Goal: Task Accomplishment & Management: Manage account settings

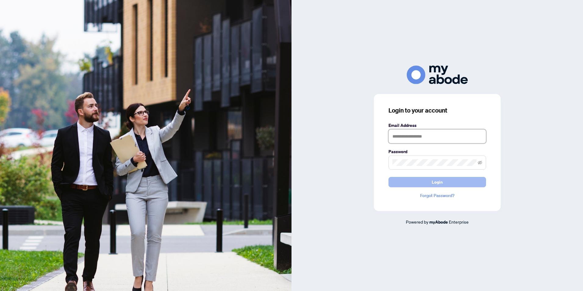
type input "**********"
click at [434, 182] on span "Login" at bounding box center [437, 182] width 11 height 10
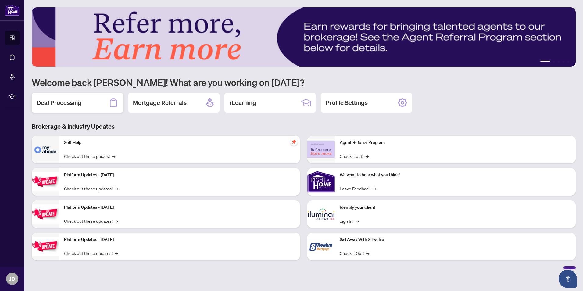
click at [59, 101] on h2 "Deal Processing" at bounding box center [59, 102] width 45 height 9
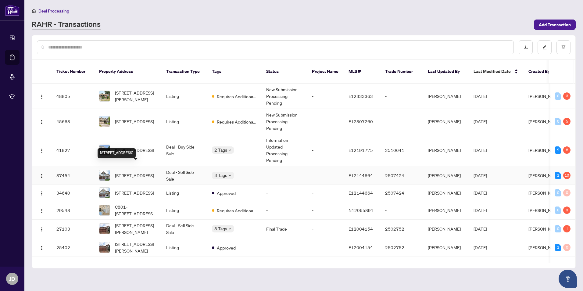
click at [140, 172] on span "[STREET_ADDRESS]" at bounding box center [134, 175] width 39 height 7
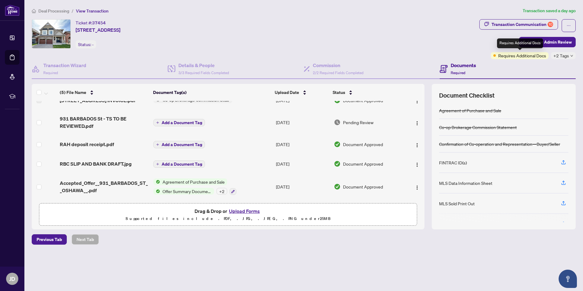
click at [497, 55] on div "Requires Additional Docs" at bounding box center [520, 55] width 58 height 7
click at [540, 23] on div "Transaction Communication 10" at bounding box center [522, 25] width 62 height 10
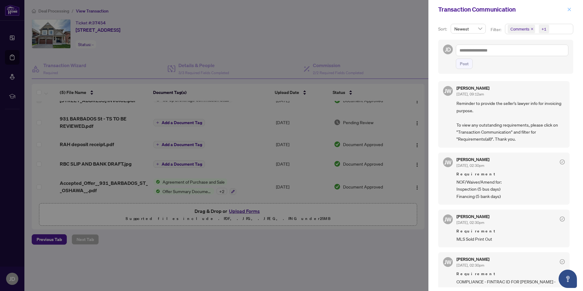
click at [568, 8] on icon "close" at bounding box center [569, 9] width 4 height 4
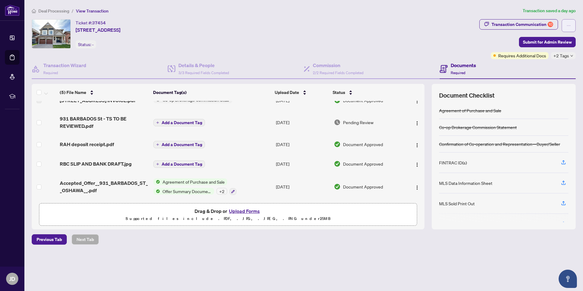
click at [570, 25] on icon "ellipsis" at bounding box center [568, 25] width 4 height 4
click at [540, 23] on div "Transaction Communication 10" at bounding box center [522, 25] width 62 height 10
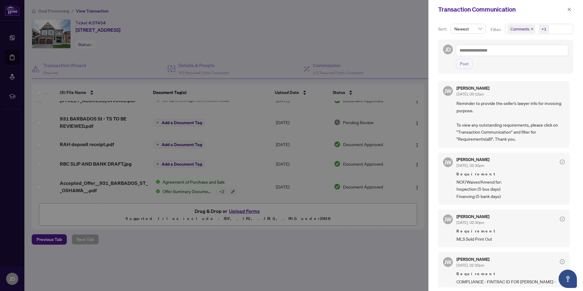
click at [479, 28] on span "Newest" at bounding box center [468, 28] width 28 height 9
click at [509, 37] on div "Comments +1" at bounding box center [539, 32] width 71 height 16
click at [531, 28] on icon "close" at bounding box center [532, 29] width 2 height 2
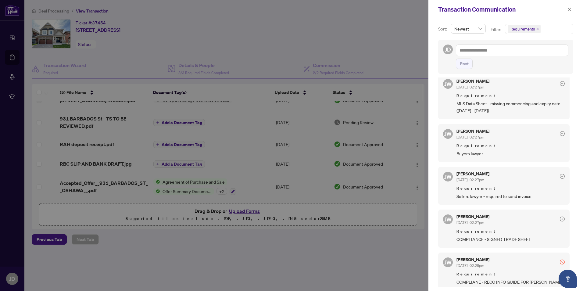
scroll to position [360, 0]
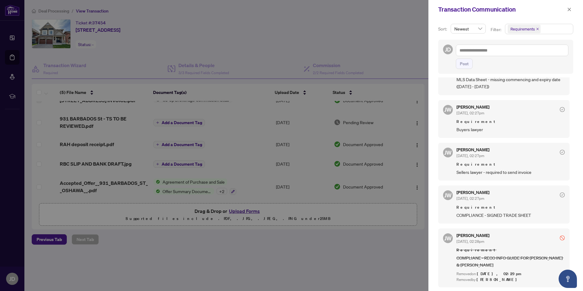
click at [394, 273] on div at bounding box center [291, 145] width 583 height 291
click at [568, 9] on icon "close" at bounding box center [569, 9] width 4 height 4
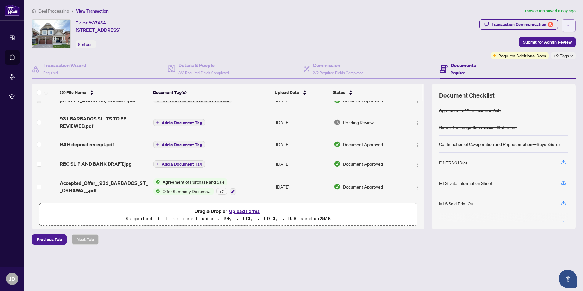
click at [568, 25] on icon "ellipsis" at bounding box center [568, 25] width 4 height 4
click at [555, 40] on span "Transaction Permissions" at bounding box center [547, 39] width 47 height 7
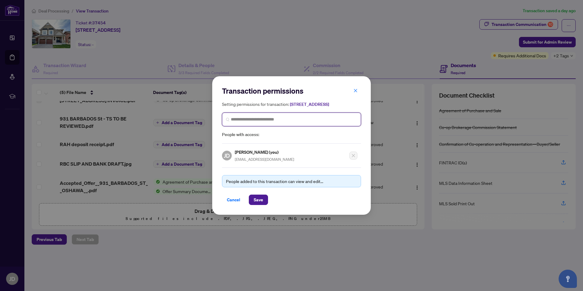
click at [252, 123] on input "search" at bounding box center [294, 119] width 126 height 6
click at [354, 88] on icon "close" at bounding box center [355, 90] width 4 height 4
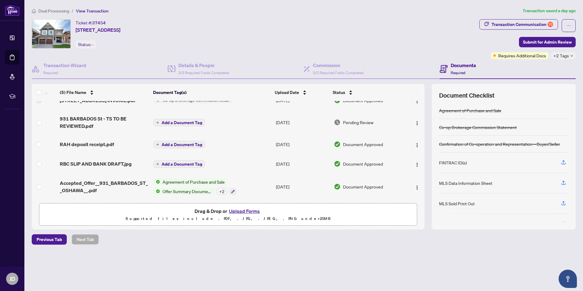
click at [171, 120] on span "Add a Document Tag" at bounding box center [182, 122] width 41 height 4
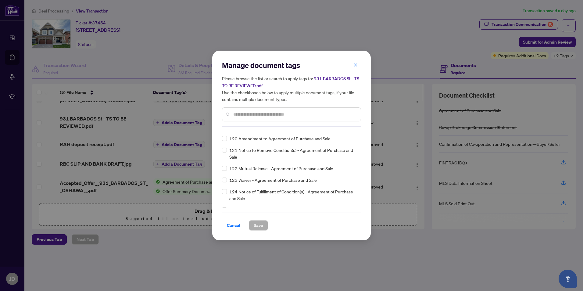
scroll to position [1860, 0]
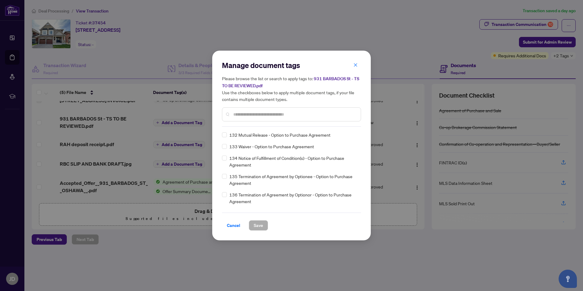
click at [250, 113] on input "text" at bounding box center [294, 114] width 123 height 7
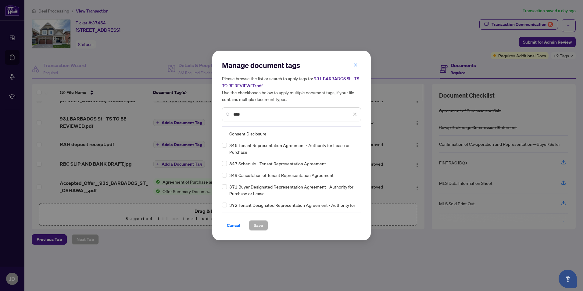
scroll to position [0, 0]
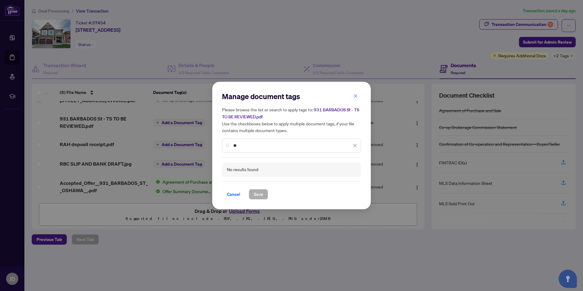
type input "*"
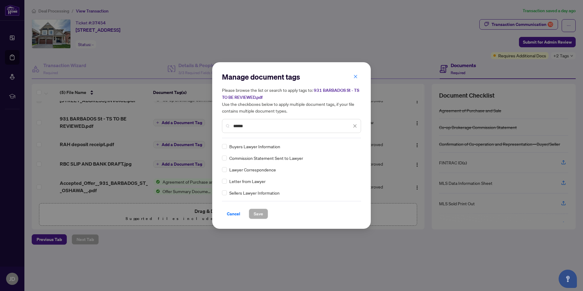
type input "******"
click at [255, 213] on span "Save" at bounding box center [258, 214] width 9 height 10
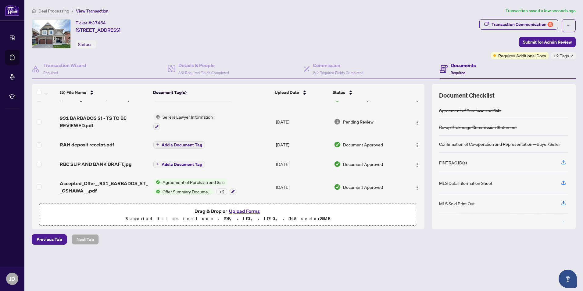
click at [188, 115] on span "Sellers Lawyer Information" at bounding box center [187, 116] width 55 height 7
click at [158, 126] on icon "button" at bounding box center [156, 126] width 3 height 3
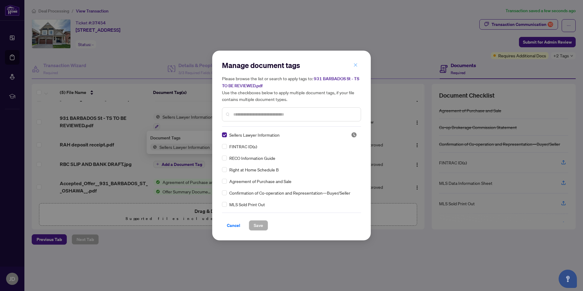
click at [355, 64] on icon "close" at bounding box center [355, 65] width 4 height 4
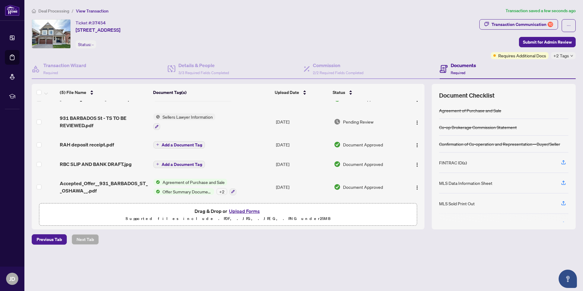
click at [250, 209] on button "Upload Forms" at bounding box center [244, 211] width 34 height 8
click at [125, 210] on div "Drag & Drop or Upload Forms Supported files include .PDF, .JPG, .JPEG, .PNG und…" at bounding box center [228, 214] width 370 height 15
click at [416, 121] on img "button" at bounding box center [417, 122] width 5 height 5
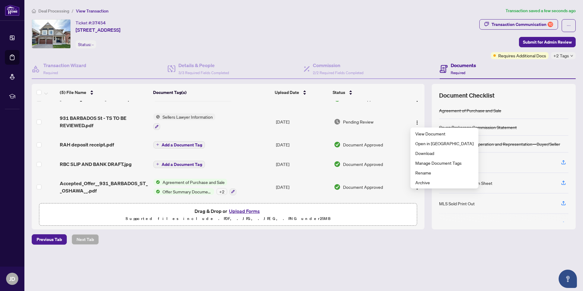
click at [174, 117] on span "Sellers Lawyer Information" at bounding box center [187, 116] width 55 height 7
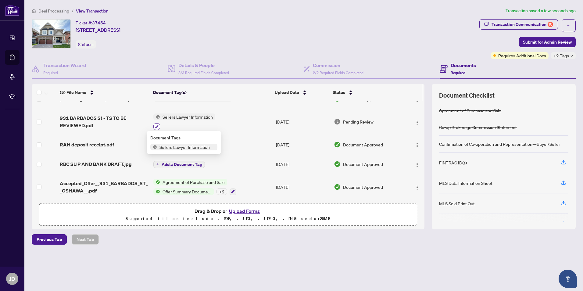
click at [155, 126] on icon "button" at bounding box center [157, 127] width 4 height 4
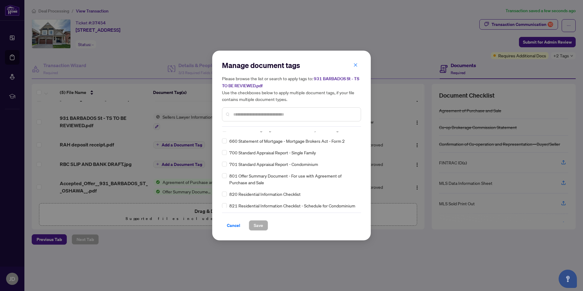
scroll to position [4347, 0]
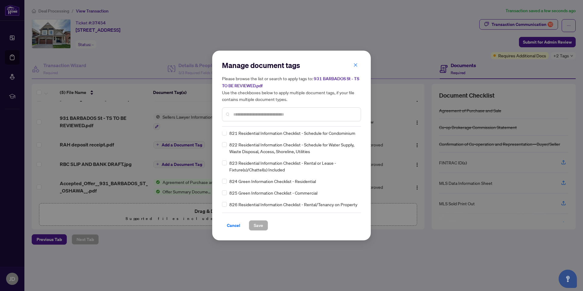
click at [246, 112] on input "text" at bounding box center [294, 114] width 123 height 7
paste input "**********"
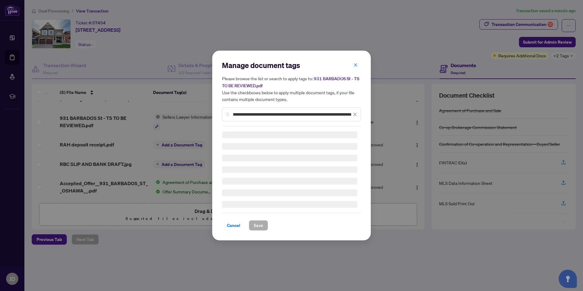
scroll to position [3649, 0]
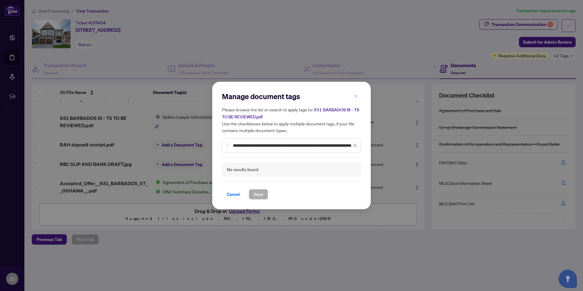
type input "**********"
click at [353, 95] on icon "close" at bounding box center [355, 96] width 4 height 4
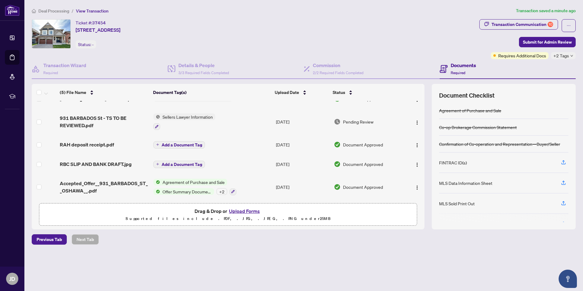
click at [571, 55] on icon "down" at bounding box center [571, 56] width 2 height 2
click at [497, 56] on div "Requires Additional Docs" at bounding box center [520, 55] width 58 height 7
click at [516, 56] on span "Requires Additional Docs" at bounding box center [522, 55] width 48 height 7
click at [569, 56] on span "+2 Tags" at bounding box center [561, 55] width 16 height 7
click at [527, 70] on span "Pending Lawyer Info" at bounding box center [545, 68] width 39 height 7
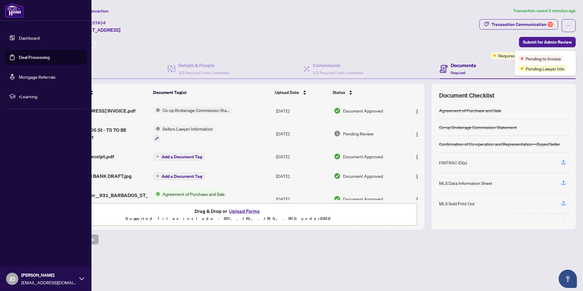
click at [19, 38] on link "Dashboard" at bounding box center [29, 37] width 21 height 5
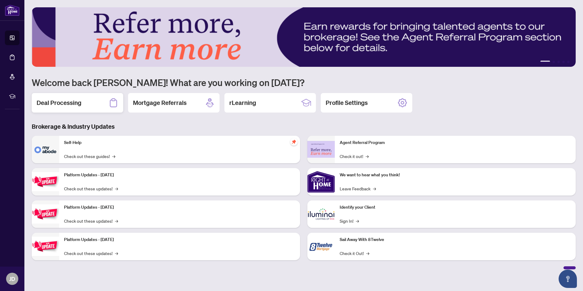
click at [65, 101] on h2 "Deal Processing" at bounding box center [59, 102] width 45 height 9
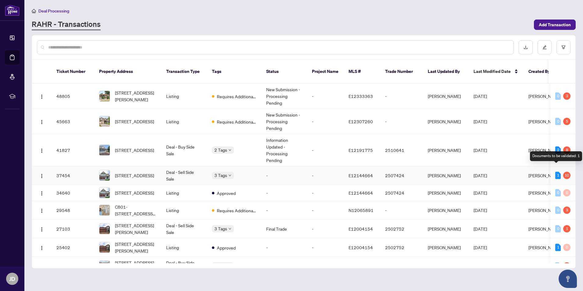
click at [555, 172] on div "1" at bounding box center [557, 175] width 5 height 7
click at [563, 172] on div "10" at bounding box center [566, 175] width 7 height 7
click at [547, 47] on button "button" at bounding box center [544, 47] width 14 height 14
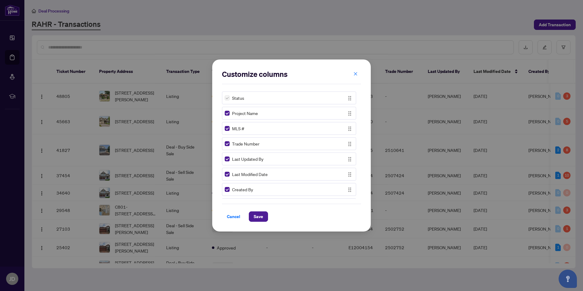
scroll to position [152, 0]
click at [354, 73] on icon "close" at bounding box center [355, 74] width 4 height 4
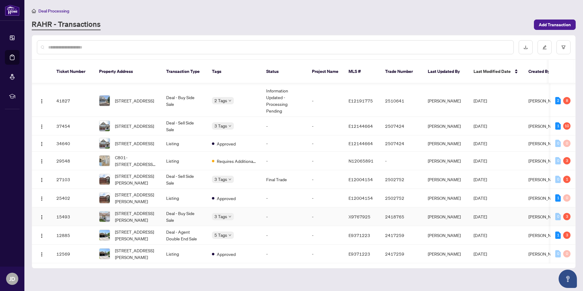
scroll to position [0, 0]
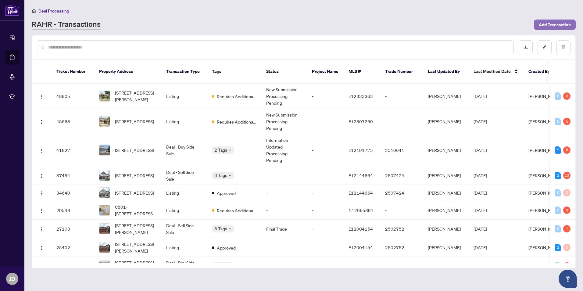
click at [545, 23] on span "Add Transaction" at bounding box center [555, 25] width 32 height 10
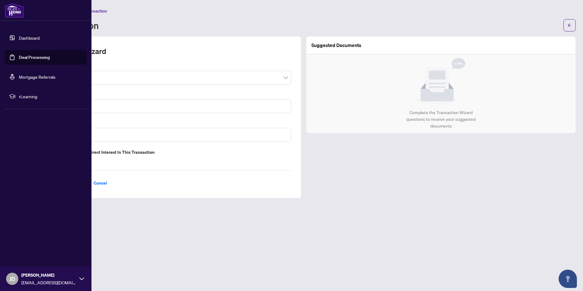
click at [25, 38] on link "Dashboard" at bounding box center [29, 37] width 21 height 5
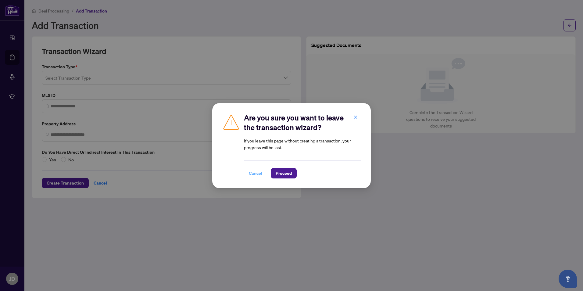
click at [257, 173] on span "Cancel" at bounding box center [255, 173] width 13 height 10
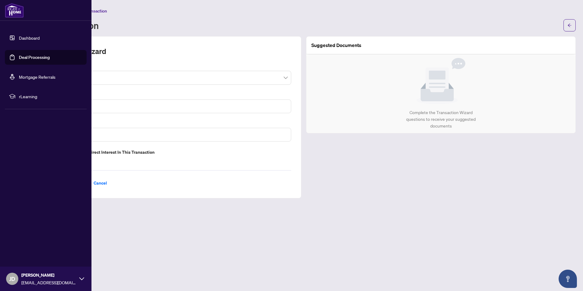
click at [19, 37] on link "Dashboard" at bounding box center [29, 37] width 21 height 5
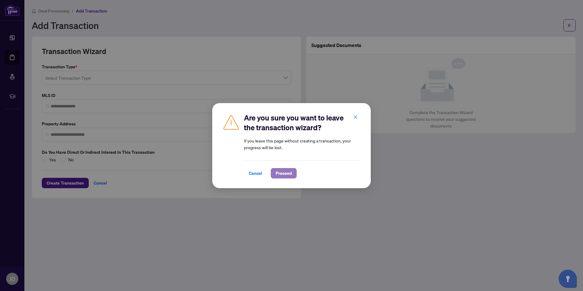
click at [288, 173] on button "Proceed" at bounding box center [284, 173] width 26 height 10
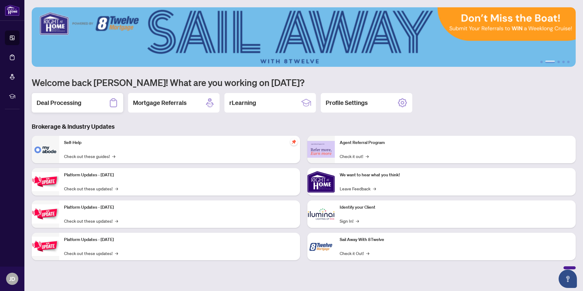
click at [67, 102] on h2 "Deal Processing" at bounding box center [59, 102] width 45 height 9
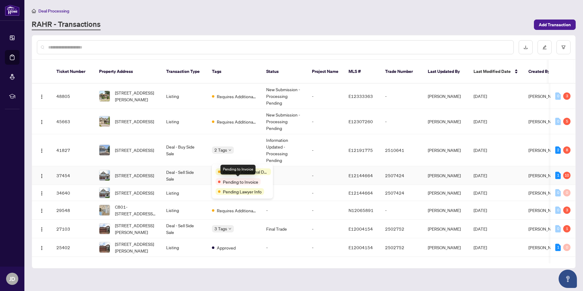
click at [220, 182] on div "Pending to Invoice" at bounding box center [238, 181] width 45 height 7
click at [227, 183] on span "Pending to Invoice" at bounding box center [240, 181] width 35 height 7
click at [228, 191] on span "Pending Lawyer Info" at bounding box center [242, 191] width 39 height 7
click at [227, 190] on span "Approved" at bounding box center [226, 193] width 19 height 7
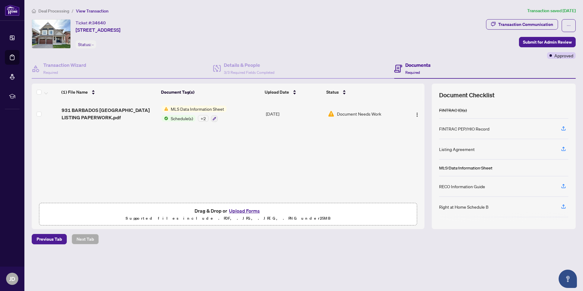
scroll to position [59, 0]
click at [241, 212] on button "Upload Forms" at bounding box center [244, 211] width 34 height 8
click at [166, 116] on img at bounding box center [165, 118] width 7 height 7
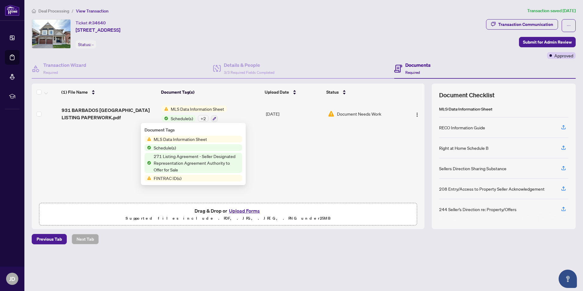
click at [290, 160] on div "(1) File Name Document Tag(s) Upload Date Status 931 BARBADOS ST OSHAWA LISTING…" at bounding box center [228, 156] width 393 height 145
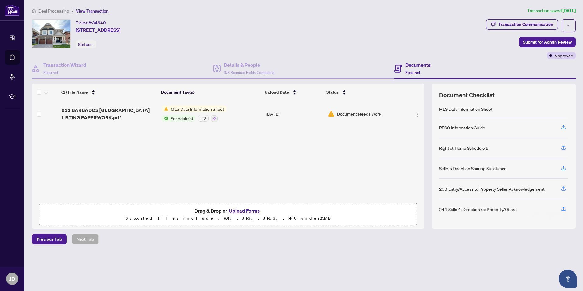
click at [351, 112] on span "Document Needs Work" at bounding box center [359, 113] width 44 height 7
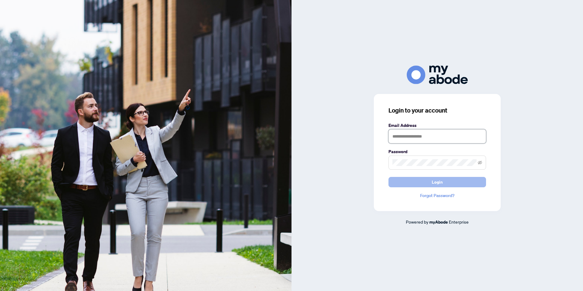
type input "**********"
click at [441, 182] on span "Login" at bounding box center [437, 182] width 11 height 10
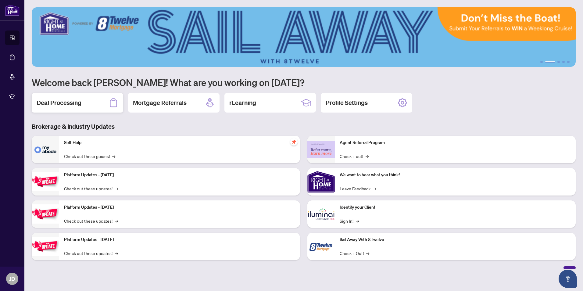
click at [54, 102] on h2 "Deal Processing" at bounding box center [59, 102] width 45 height 9
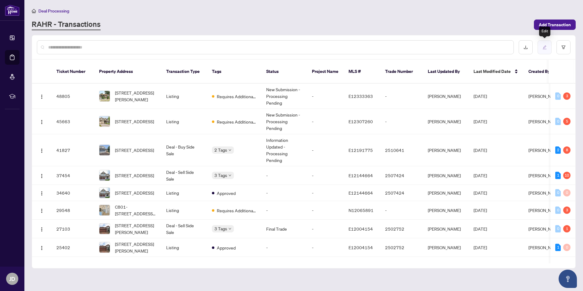
click at [543, 49] on button "button" at bounding box center [544, 47] width 14 height 14
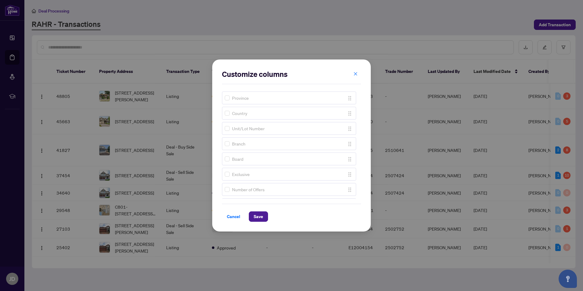
scroll to position [61, 0]
click at [354, 75] on icon "close" at bounding box center [355, 73] width 3 height 3
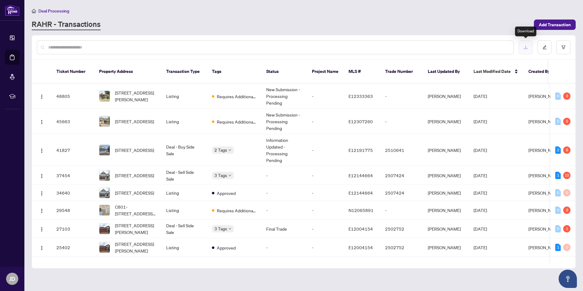
click at [527, 48] on icon "download" at bounding box center [526, 47] width 4 height 3
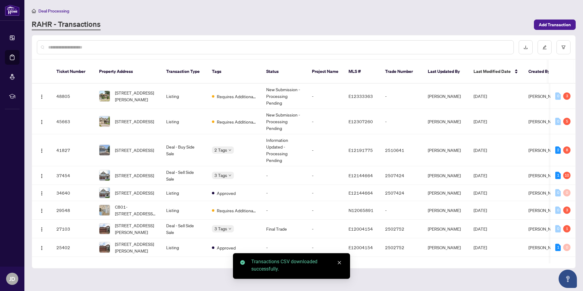
click at [339, 264] on icon "close" at bounding box center [339, 262] width 4 height 4
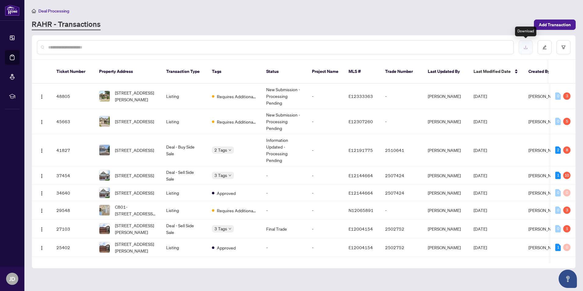
click at [527, 48] on icon "download" at bounding box center [525, 47] width 4 height 4
click at [43, 173] on img "button" at bounding box center [41, 175] width 5 height 5
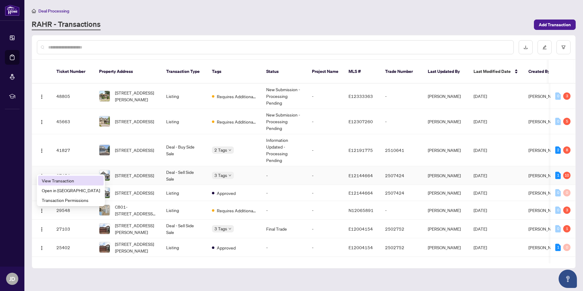
click at [48, 183] on span "View Transaction" at bounding box center [71, 180] width 58 height 7
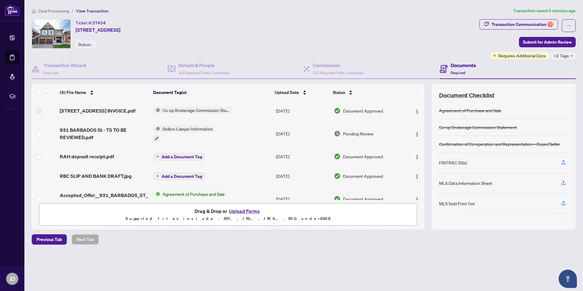
click at [190, 129] on span "Sellers Lawyer Information" at bounding box center [187, 128] width 55 height 7
click at [166, 159] on span "Sellers Lawyer Information" at bounding box center [184, 158] width 55 height 7
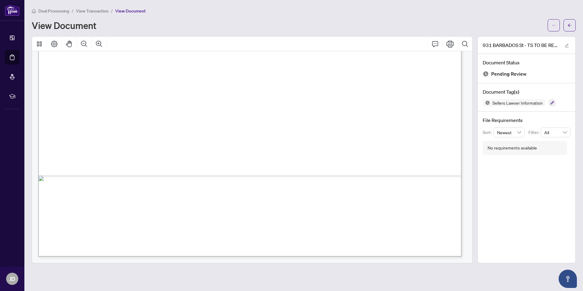
scroll to position [74, 0]
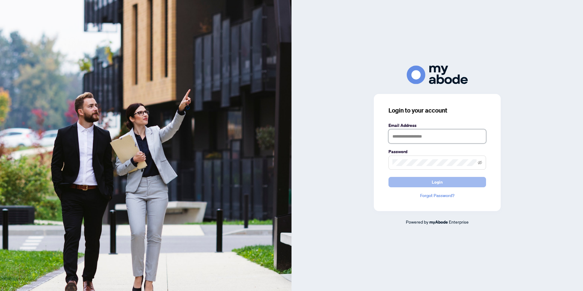
type input "**********"
click at [437, 181] on span "Login" at bounding box center [437, 182] width 11 height 10
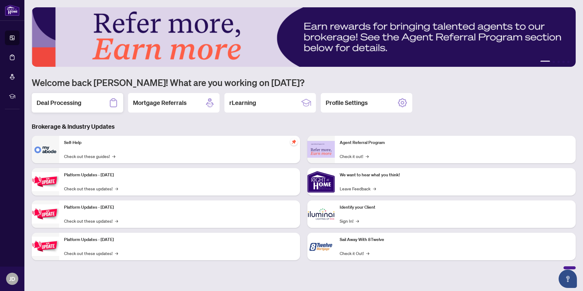
click at [59, 102] on h2 "Deal Processing" at bounding box center [59, 102] width 45 height 9
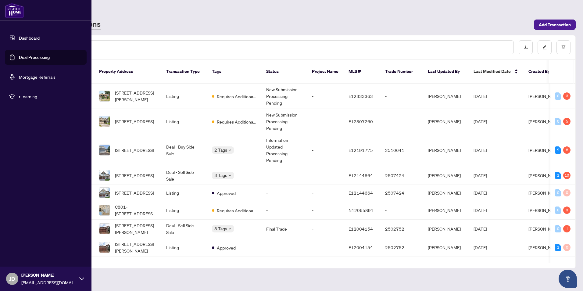
click at [19, 58] on link "Deal Processing" at bounding box center [34, 57] width 31 height 5
click at [21, 57] on link "Deal Processing" at bounding box center [34, 57] width 31 height 5
click at [29, 39] on link "Dashboard" at bounding box center [29, 37] width 21 height 5
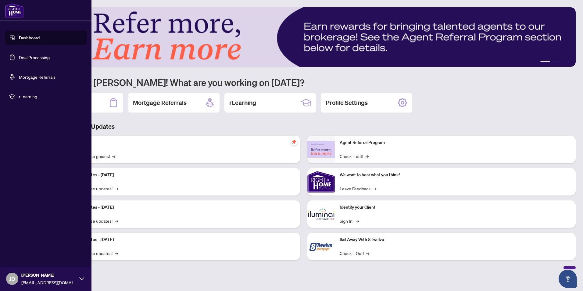
click at [33, 58] on link "Deal Processing" at bounding box center [34, 57] width 31 height 5
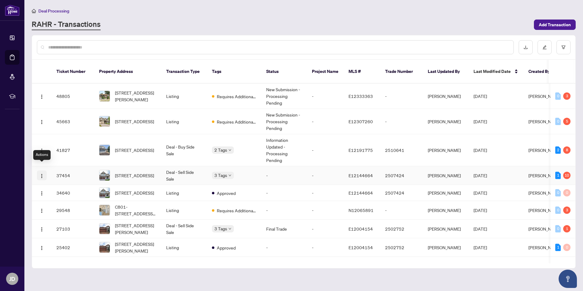
click at [43, 173] on img "button" at bounding box center [41, 175] width 5 height 5
click at [45, 201] on span "Transaction Permissions" at bounding box center [71, 200] width 58 height 7
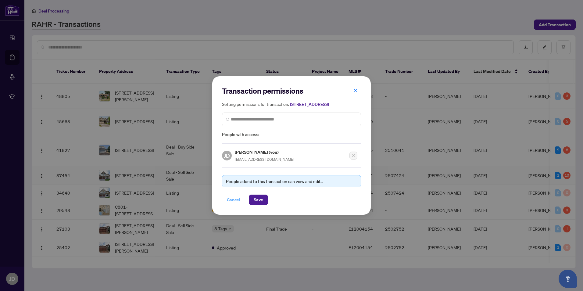
click at [234, 204] on span "Cancel" at bounding box center [233, 200] width 13 height 10
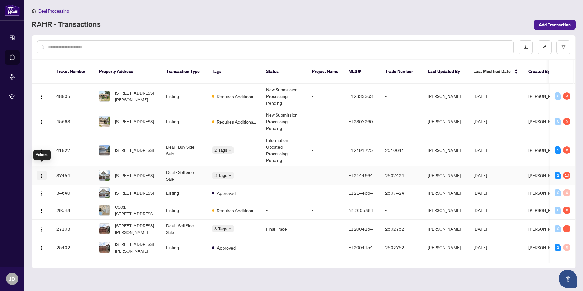
click at [40, 173] on img "button" at bounding box center [41, 175] width 5 height 5
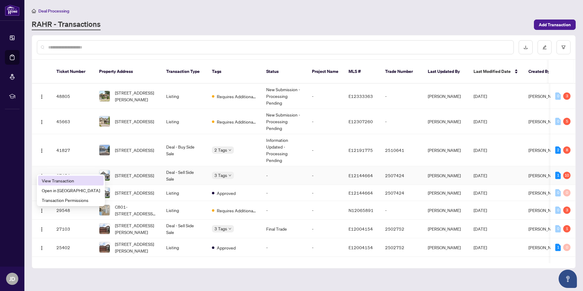
click at [47, 181] on span "View Transaction" at bounding box center [71, 180] width 58 height 7
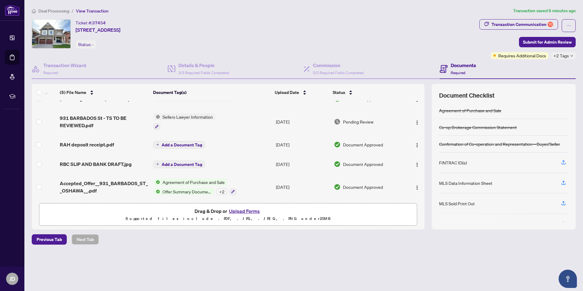
scroll to position [89, 0]
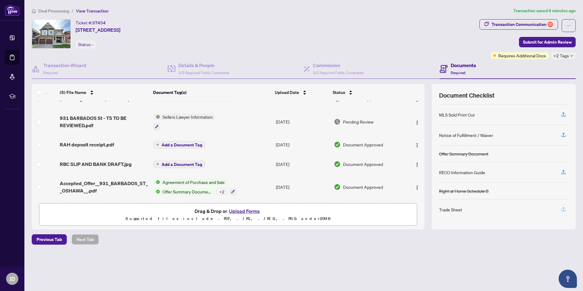
click at [562, 208] on icon "button" at bounding box center [563, 208] width 5 height 5
click at [562, 209] on icon "button" at bounding box center [563, 208] width 5 height 5
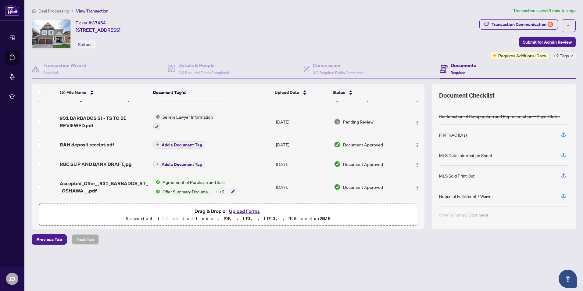
scroll to position [0, 0]
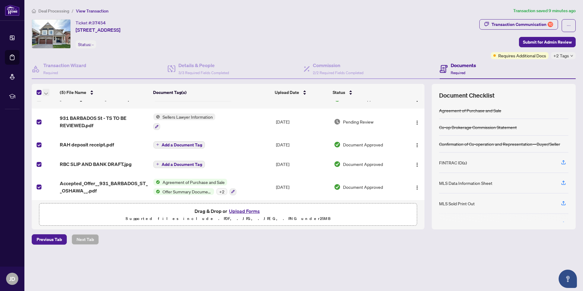
click at [45, 93] on icon "button" at bounding box center [46, 94] width 4 height 2
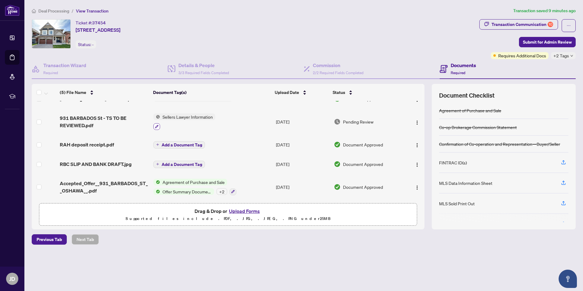
click at [155, 125] on icon "button" at bounding box center [157, 127] width 4 height 4
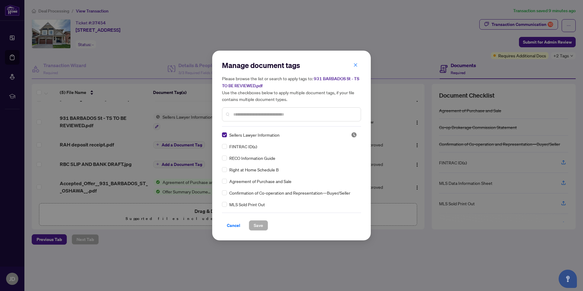
click at [242, 113] on input "text" at bounding box center [294, 114] width 123 height 7
click at [352, 134] on img at bounding box center [354, 135] width 6 height 6
click at [249, 111] on input "text" at bounding box center [294, 114] width 123 height 7
paste input "**********"
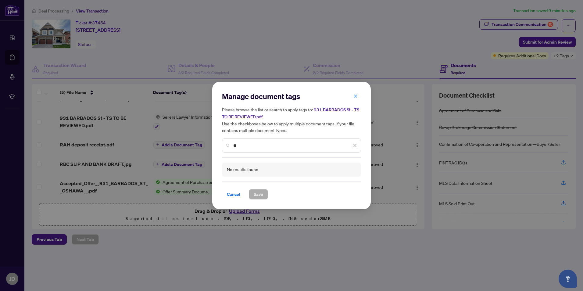
type input "*"
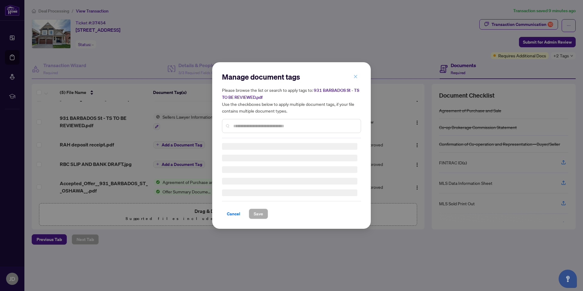
click at [355, 75] on icon "close" at bounding box center [355, 76] width 4 height 4
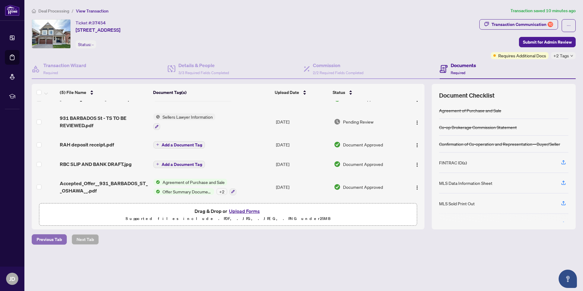
click at [55, 239] on span "Previous Tab" at bounding box center [49, 239] width 25 height 10
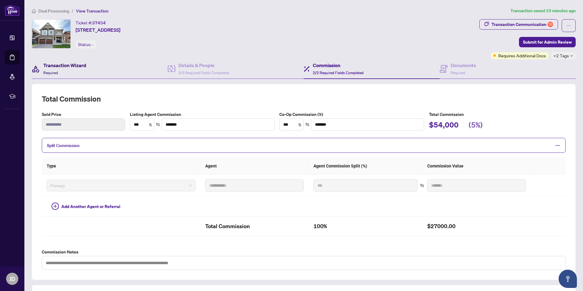
click at [72, 64] on h4 "Transaction Wizard" at bounding box center [64, 65] width 43 height 7
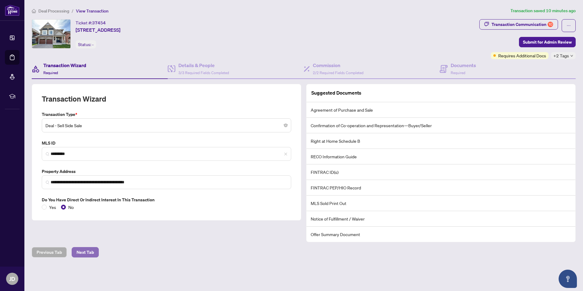
click at [85, 250] on span "Next Tab" at bounding box center [85, 252] width 17 height 10
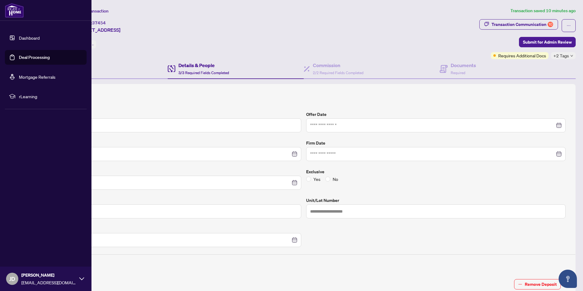
type input "**********"
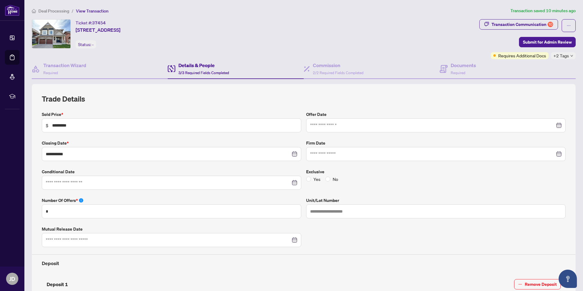
scroll to position [30, 0]
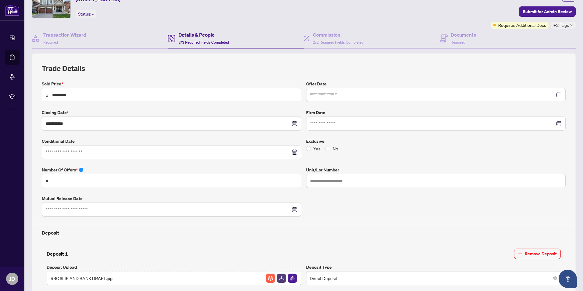
click at [333, 99] on div at bounding box center [435, 95] width 259 height 14
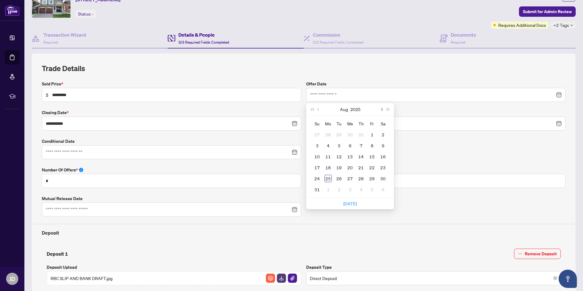
click at [380, 109] on span "Next month (PageDown)" at bounding box center [381, 109] width 3 height 3
click at [315, 110] on button "Previous month (PageUp)" at bounding box center [318, 109] width 7 height 12
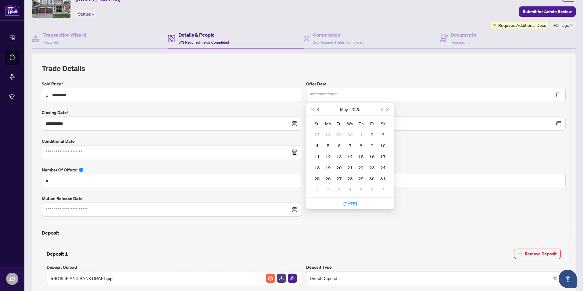
click at [315, 110] on button "Previous month (PageUp)" at bounding box center [318, 109] width 7 height 12
click at [380, 108] on span "Next month (PageDown)" at bounding box center [381, 109] width 3 height 3
type input "**********"
click at [368, 178] on div "30" at bounding box center [371, 178] width 7 height 7
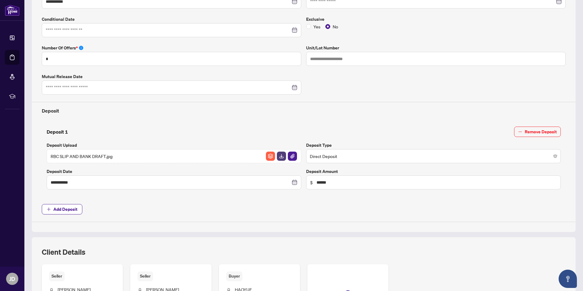
scroll to position [255, 0]
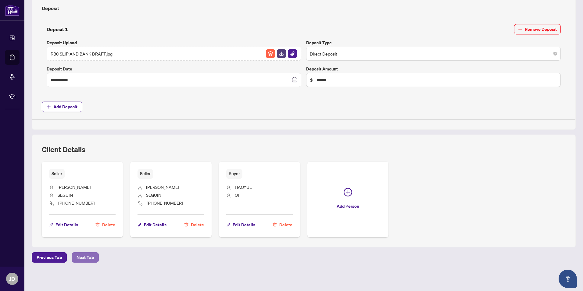
click at [81, 259] on span "Next Tab" at bounding box center [85, 257] width 17 height 10
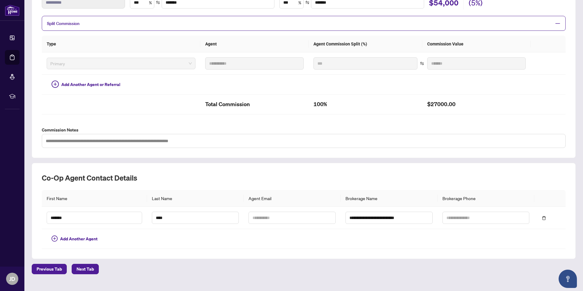
scroll to position [133, 0]
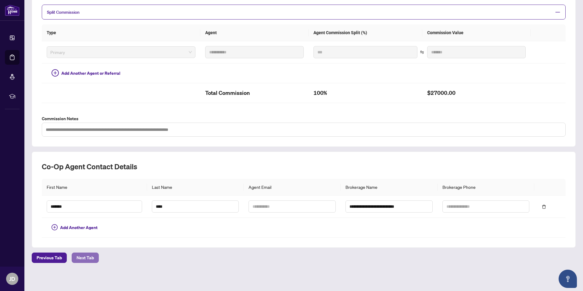
click at [86, 256] on span "Next Tab" at bounding box center [85, 258] width 17 height 10
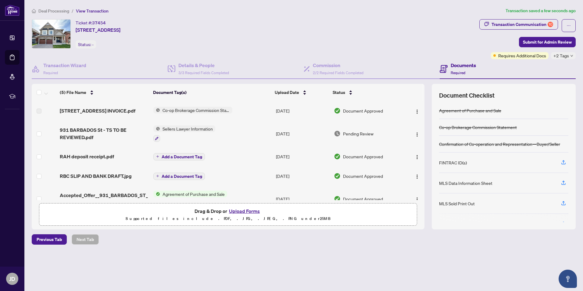
click at [569, 56] on div "+2 Tags" at bounding box center [563, 55] width 25 height 7
click at [568, 24] on icon "ellipsis" at bounding box center [568, 25] width 4 height 4
click at [545, 48] on span "Document Archive" at bounding box center [547, 48] width 47 height 7
click at [567, 24] on icon "ellipsis" at bounding box center [568, 25] width 4 height 4
click at [553, 38] on span "Transaction Permissions" at bounding box center [547, 39] width 47 height 7
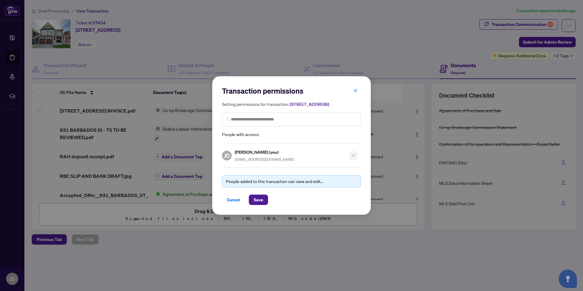
drag, startPoint x: 355, startPoint y: 86, endPoint x: 354, endPoint y: 91, distance: 5.1
click at [355, 88] on icon "close" at bounding box center [355, 90] width 4 height 4
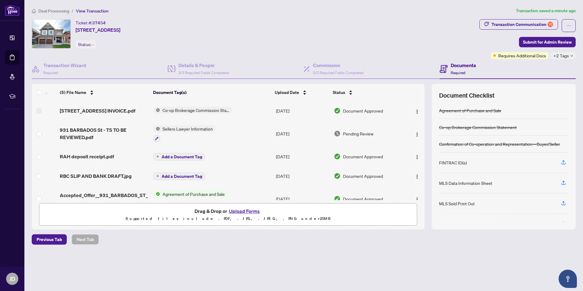
click at [240, 211] on button "Upload Forms" at bounding box center [244, 211] width 34 height 8
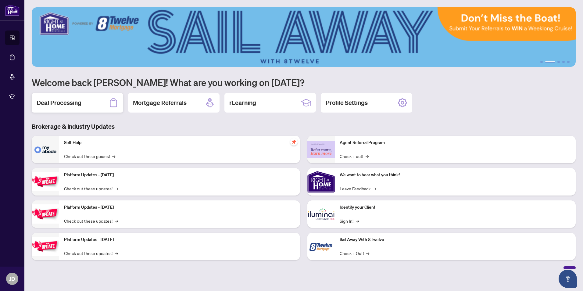
click at [66, 103] on h2 "Deal Processing" at bounding box center [59, 102] width 45 height 9
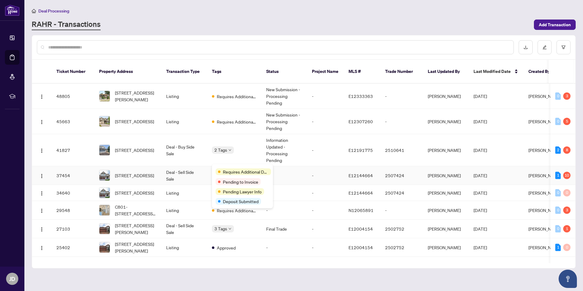
click at [229, 168] on div "Requires Additional Docs" at bounding box center [243, 171] width 54 height 7
click at [313, 169] on td "-" at bounding box center [325, 175] width 37 height 19
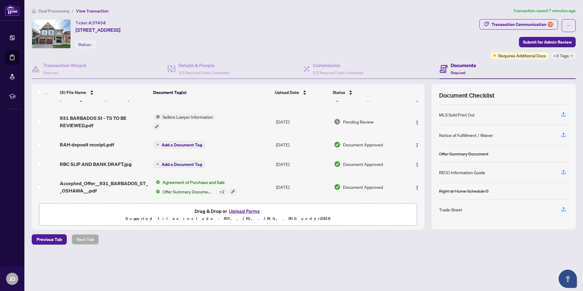
scroll to position [58, 0]
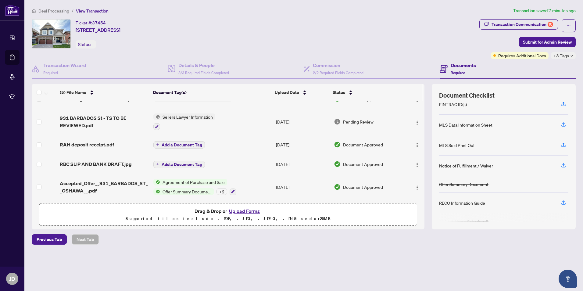
click at [112, 213] on div "Drag & Drop or Upload Forms Supported files include .PDF, .JPG, .JPEG, .PNG und…" at bounding box center [228, 214] width 370 height 15
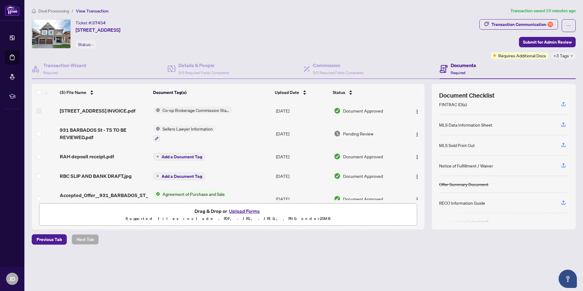
scroll to position [14, 0]
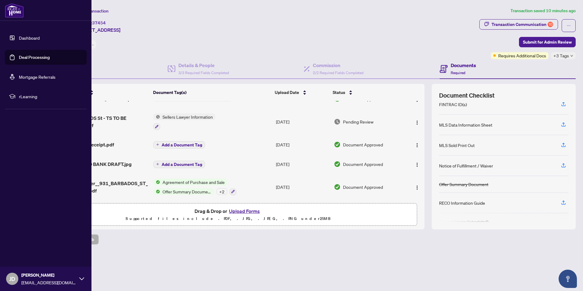
click at [19, 38] on link "Dashboard" at bounding box center [29, 37] width 21 height 5
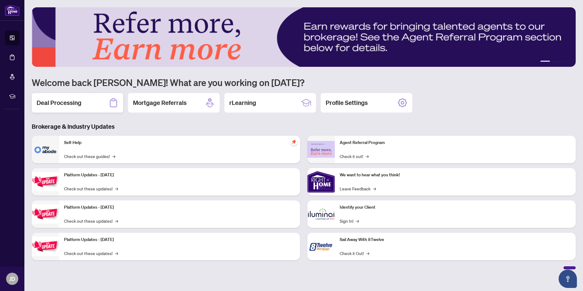
click at [57, 103] on h2 "Deal Processing" at bounding box center [59, 102] width 45 height 9
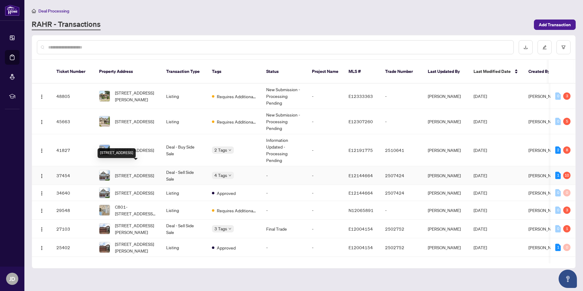
click at [134, 172] on span "[STREET_ADDRESS]" at bounding box center [134, 175] width 39 height 7
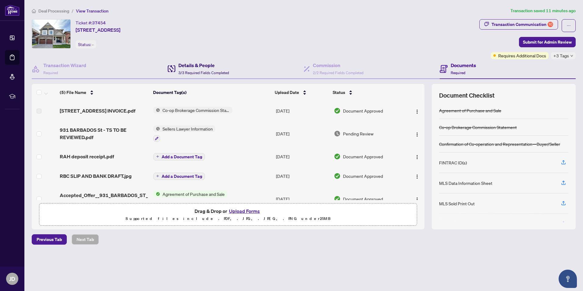
click at [207, 64] on h4 "Details & People" at bounding box center [203, 65] width 51 height 7
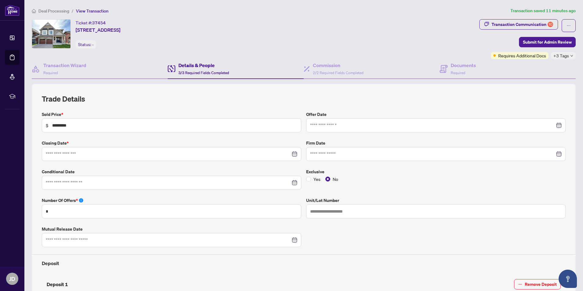
type input "**********"
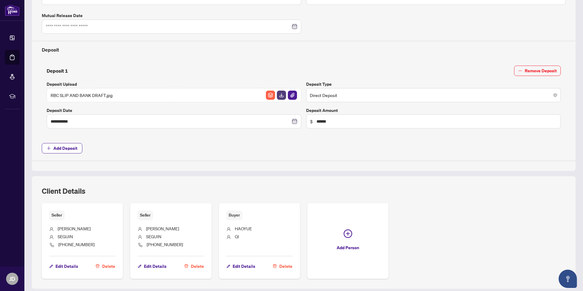
scroll to position [255, 0]
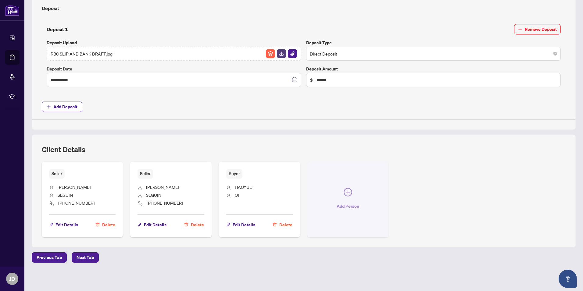
click at [346, 193] on icon "plus-circle" at bounding box center [348, 192] width 4 height 4
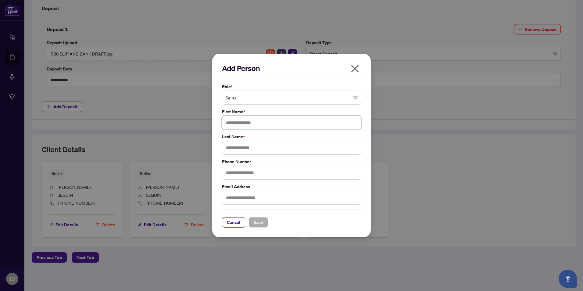
click at [237, 120] on input "text" at bounding box center [291, 123] width 139 height 14
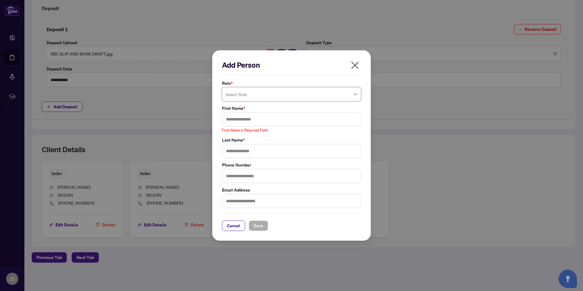
click at [354, 93] on span at bounding box center [292, 94] width 132 height 12
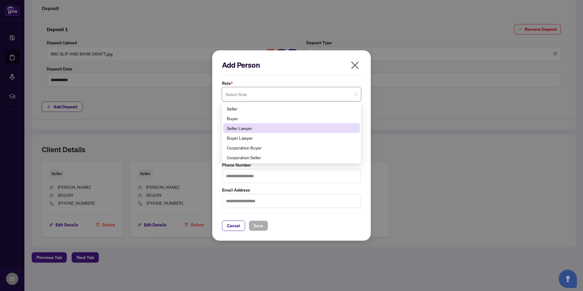
click at [270, 128] on div "Seller Lawyer" at bounding box center [291, 128] width 129 height 7
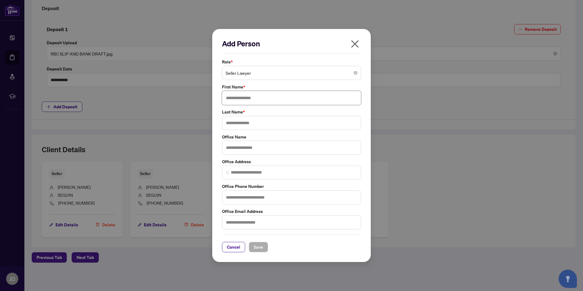
click at [266, 99] on input "text" at bounding box center [291, 98] width 139 height 14
type input "******"
click at [252, 125] on input "text" at bounding box center [291, 123] width 139 height 14
type input "*****"
click at [255, 147] on input "text" at bounding box center [291, 148] width 139 height 14
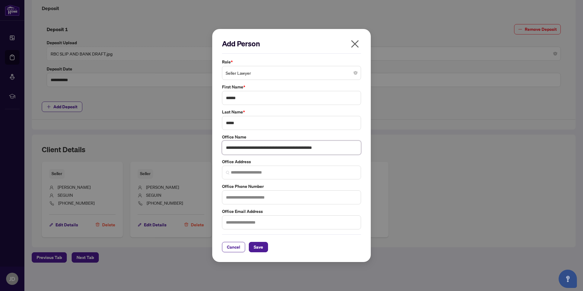
scroll to position [0, 6]
type input "**********"
click at [233, 171] on input "search" at bounding box center [294, 172] width 126 height 6
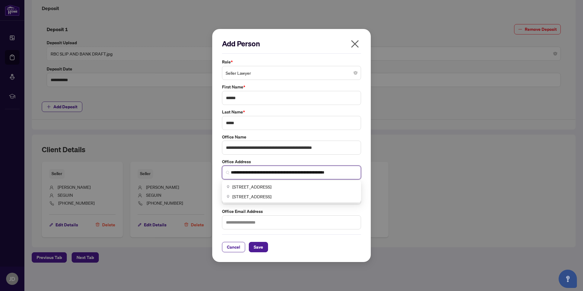
scroll to position [0, 8]
type input "**********"
click at [220, 156] on div "**********" at bounding box center [291, 145] width 159 height 233
click at [233, 195] on input "text" at bounding box center [291, 197] width 139 height 14
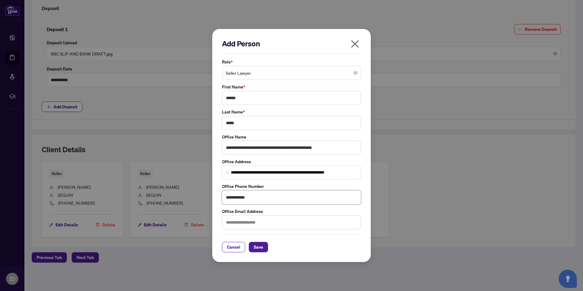
type input "**********"
click at [220, 188] on div "**********" at bounding box center [291, 145] width 159 height 233
click at [260, 247] on span "Save" at bounding box center [258, 247] width 9 height 10
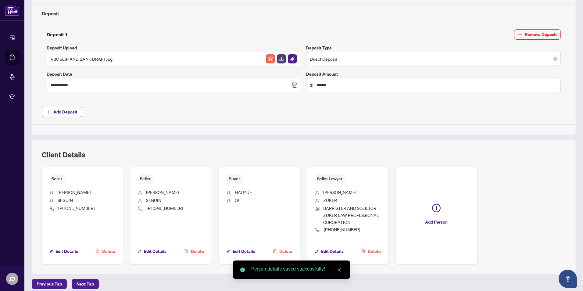
scroll to position [255, 0]
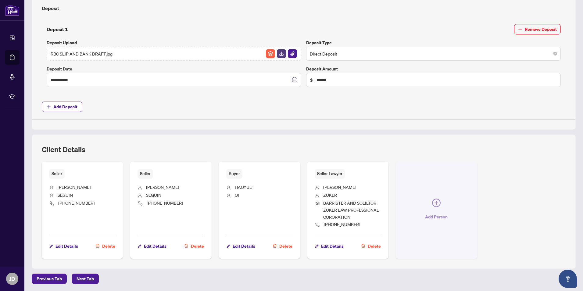
click at [432, 209] on span "button" at bounding box center [436, 203] width 9 height 11
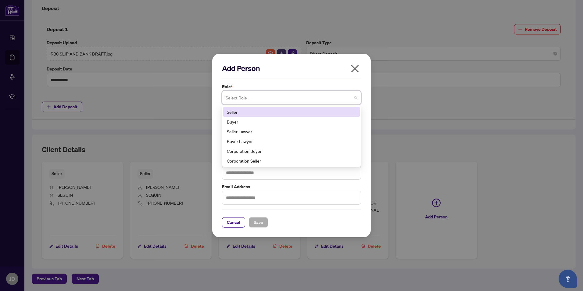
click at [355, 96] on span at bounding box center [292, 98] width 132 height 12
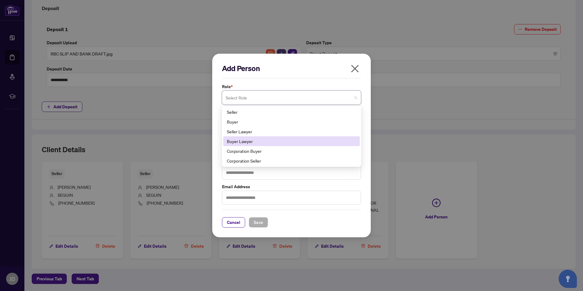
click at [275, 137] on div "Buyer Lawyer" at bounding box center [291, 141] width 137 height 10
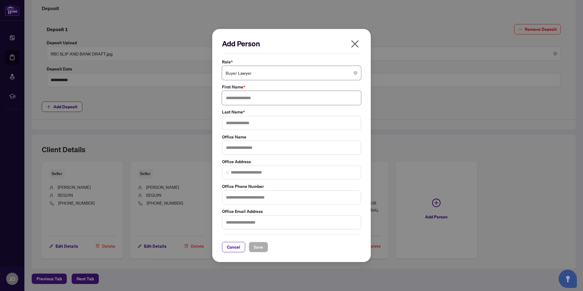
click at [265, 98] on input "text" at bounding box center [291, 98] width 139 height 14
type input "**"
click at [239, 124] on input "text" at bounding box center [291, 123] width 139 height 14
type input "****"
click at [260, 147] on input "text" at bounding box center [291, 148] width 139 height 14
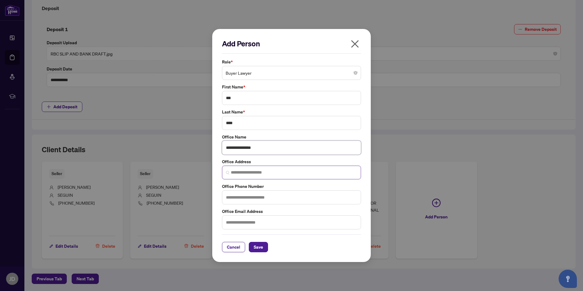
type input "**********"
click at [245, 173] on input "search" at bounding box center [294, 172] width 126 height 6
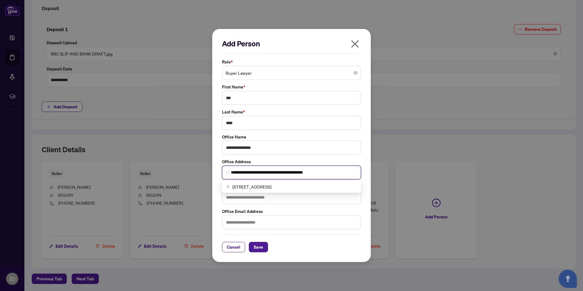
type input "**********"
drag, startPoint x: 284, startPoint y: 195, endPoint x: 281, endPoint y: 195, distance: 3.4
click at [284, 195] on input "text" at bounding box center [291, 197] width 139 height 14
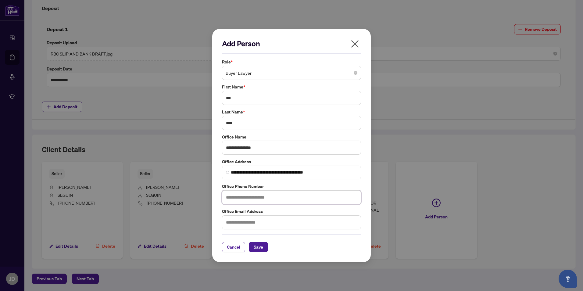
click at [272, 198] on input "text" at bounding box center [291, 197] width 139 height 14
type input "**********"
click at [177, 145] on div "**********" at bounding box center [291, 145] width 583 height 291
click at [262, 246] on button "Save" at bounding box center [258, 247] width 19 height 10
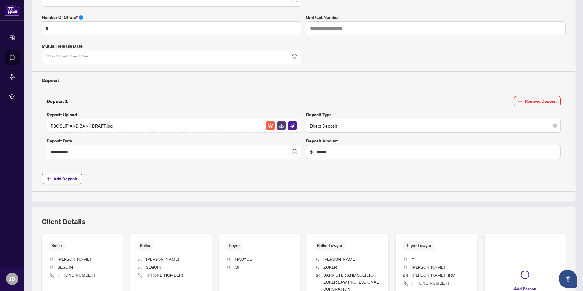
scroll to position [276, 0]
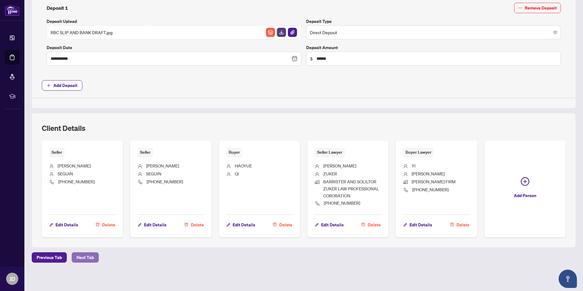
click at [80, 256] on span "Next Tab" at bounding box center [85, 257] width 17 height 10
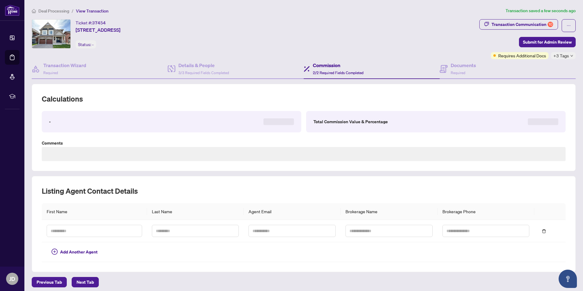
click at [81, 282] on span "Next Tab" at bounding box center [85, 282] width 17 height 10
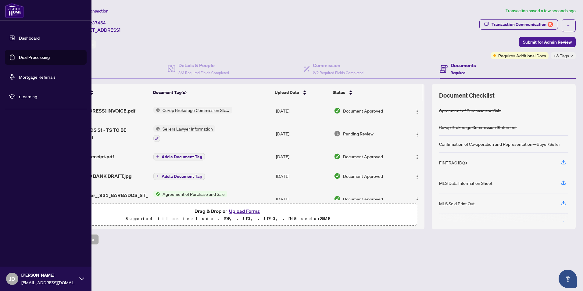
click at [19, 37] on link "Dashboard" at bounding box center [29, 37] width 21 height 5
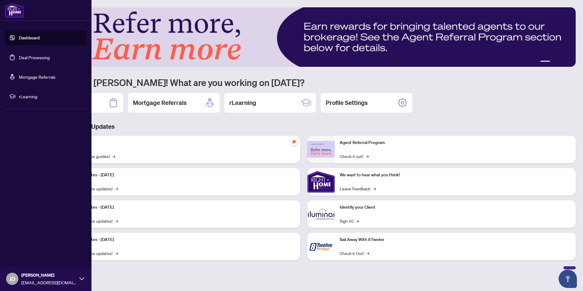
click at [19, 38] on link "Dashboard" at bounding box center [29, 37] width 21 height 5
click at [27, 40] on link "Dashboard" at bounding box center [29, 37] width 21 height 5
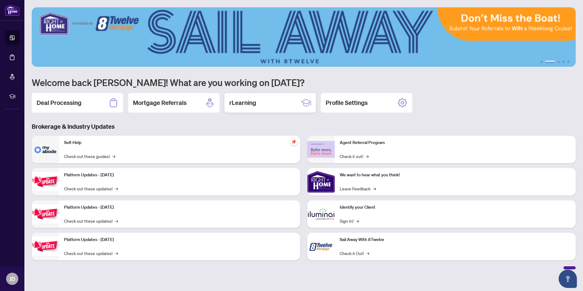
click at [258, 106] on div "rLearning" at bounding box center [269, 103] width 91 height 20
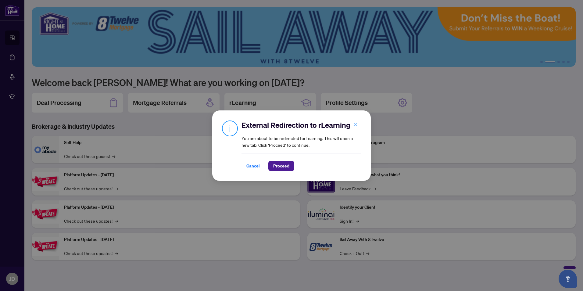
click at [355, 125] on icon "close" at bounding box center [355, 124] width 3 height 3
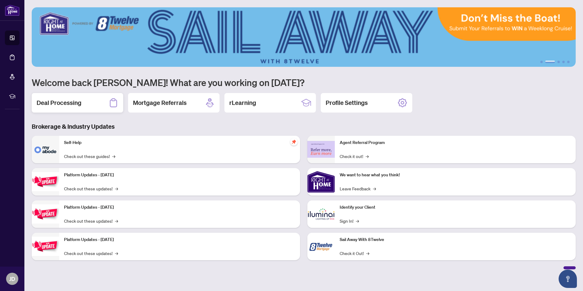
click at [84, 103] on div "Deal Processing" at bounding box center [77, 103] width 91 height 20
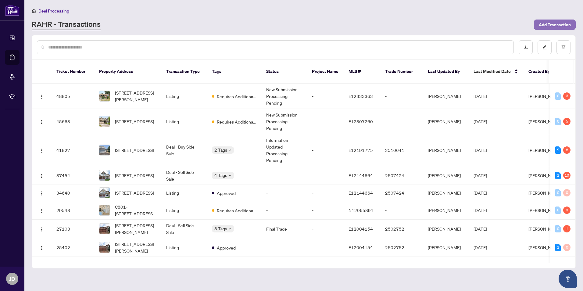
click at [554, 25] on span "Add Transaction" at bounding box center [555, 25] width 32 height 10
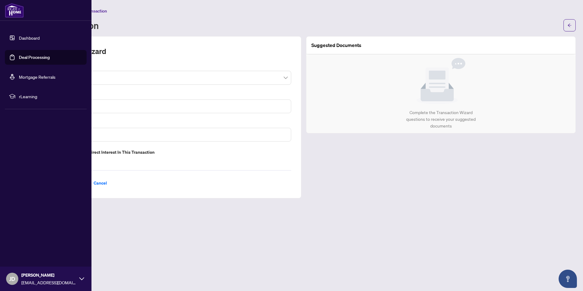
click at [19, 57] on link "Deal Processing" at bounding box center [34, 57] width 31 height 5
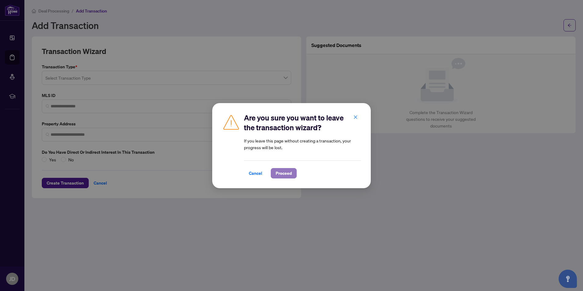
click at [280, 172] on span "Proceed" at bounding box center [284, 173] width 16 height 10
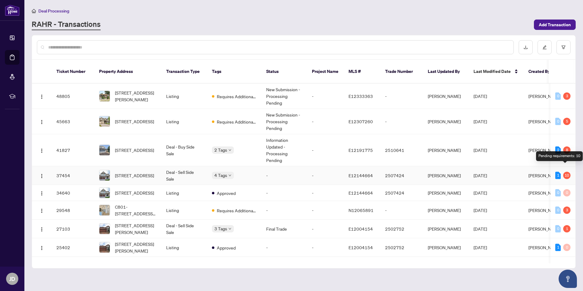
click at [564, 172] on div "10" at bounding box center [566, 175] width 7 height 7
click at [557, 172] on div "1" at bounding box center [557, 175] width 5 height 7
click at [552, 170] on td "1 10" at bounding box center [562, 175] width 25 height 19
click at [38, 170] on button "button" at bounding box center [42, 175] width 10 height 10
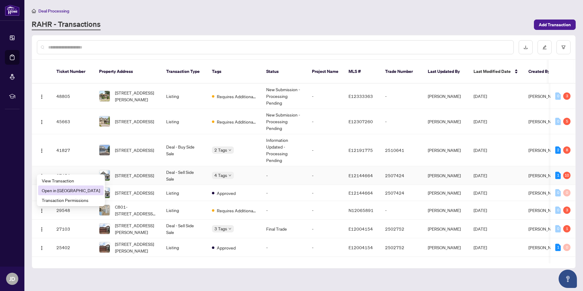
click at [52, 189] on span "Open in [GEOGRAPHIC_DATA]" at bounding box center [71, 190] width 58 height 7
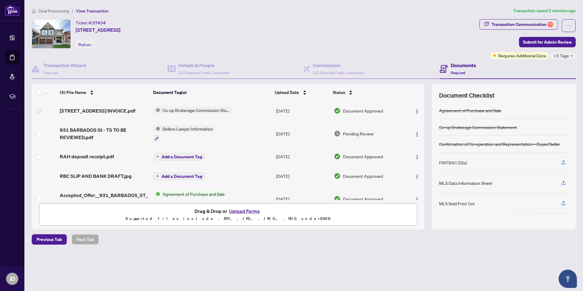
scroll to position [14, 0]
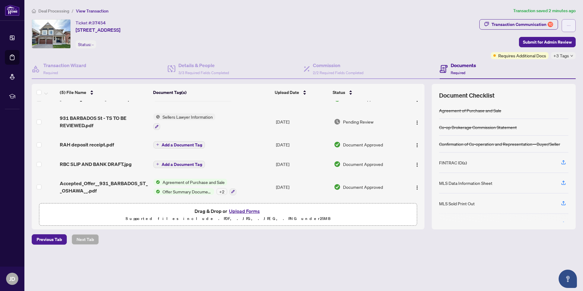
click at [571, 24] on button "button" at bounding box center [569, 25] width 14 height 13
click at [396, 31] on div "Ticket #: 37454 [STREET_ADDRESS] Status: -" at bounding box center [254, 33] width 445 height 29
